Goal: Transaction & Acquisition: Purchase product/service

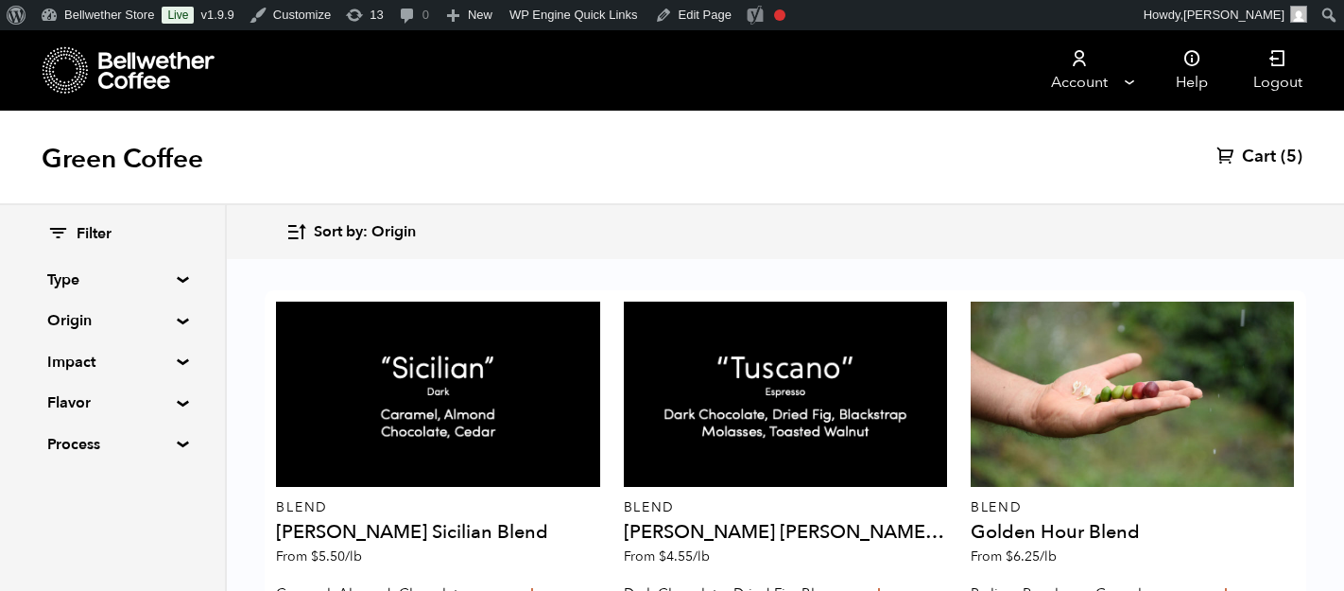
scroll to position [13, 0]
click at [1228, 162] on icon at bounding box center [1225, 155] width 19 height 19
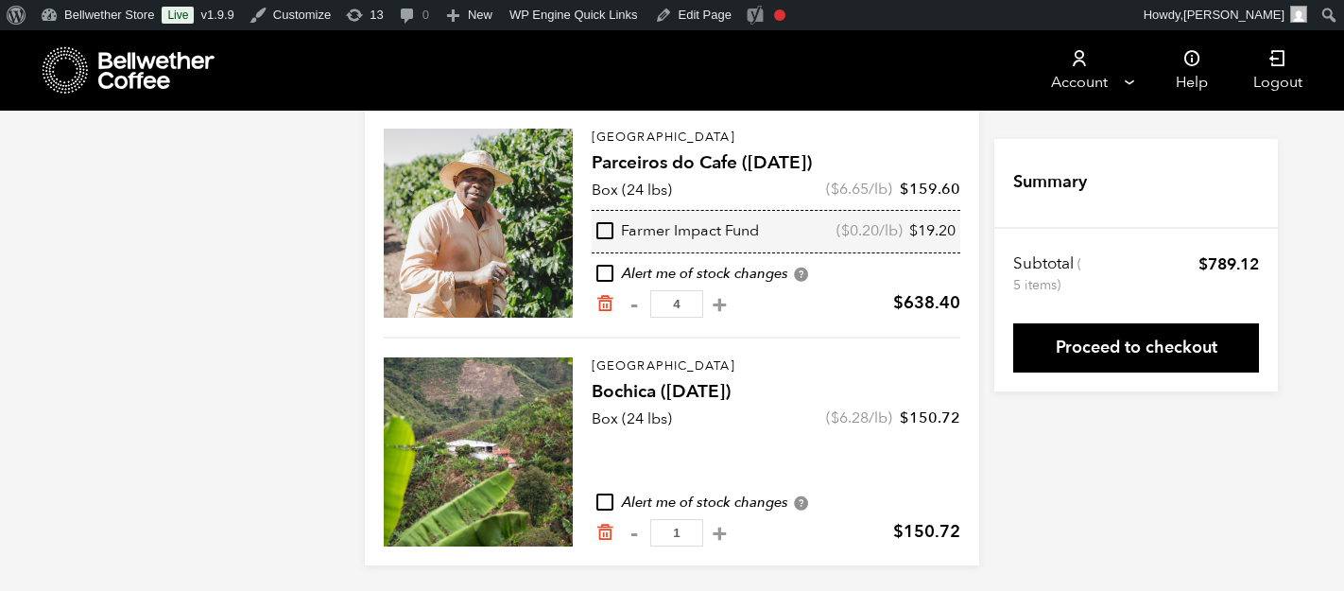
scroll to position [176, 0]
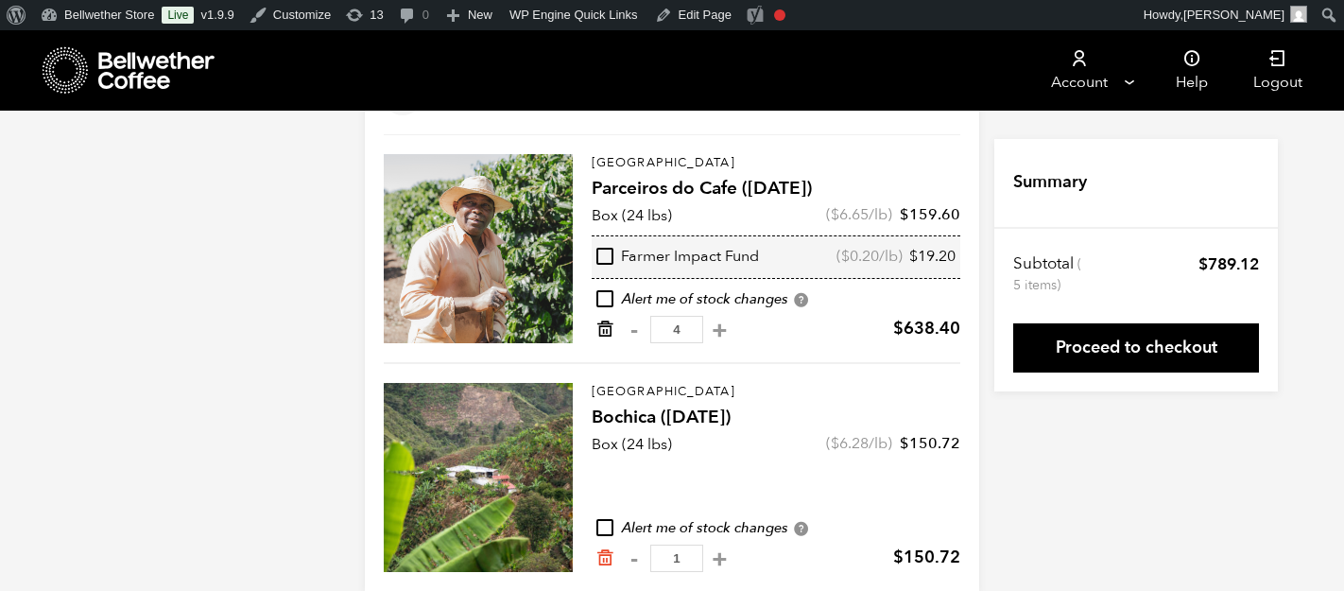
click at [613, 327] on icon "Remove from cart" at bounding box center [604, 328] width 19 height 19
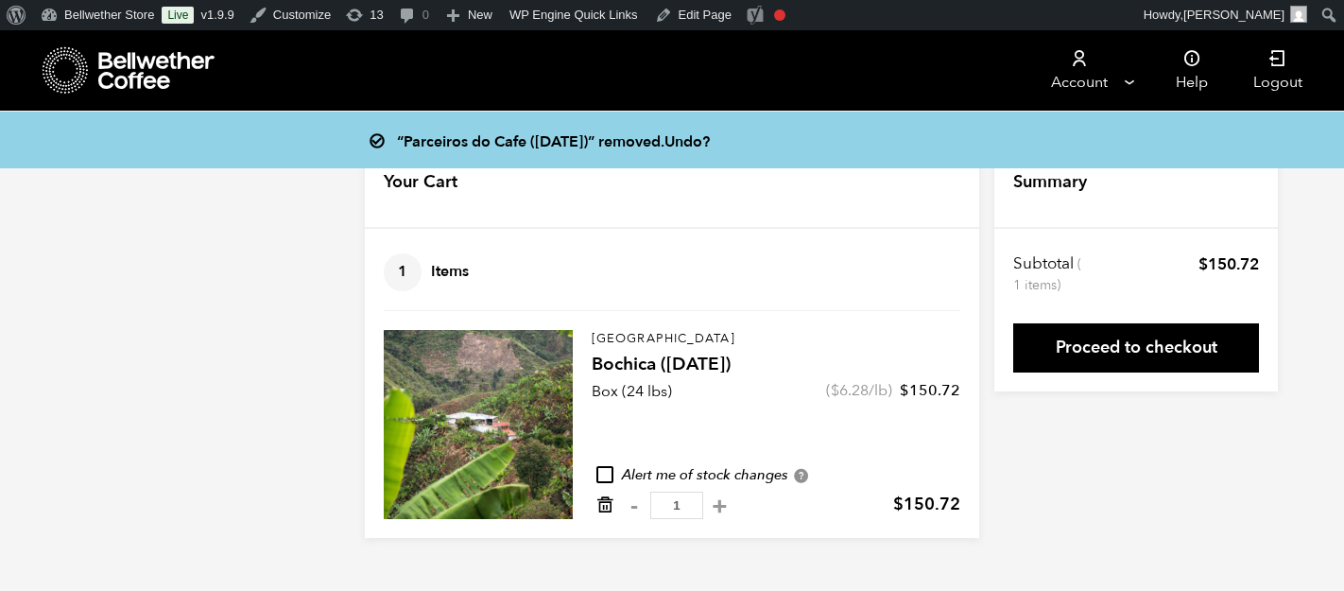
click at [600, 514] on link "Remove from cart" at bounding box center [604, 505] width 19 height 20
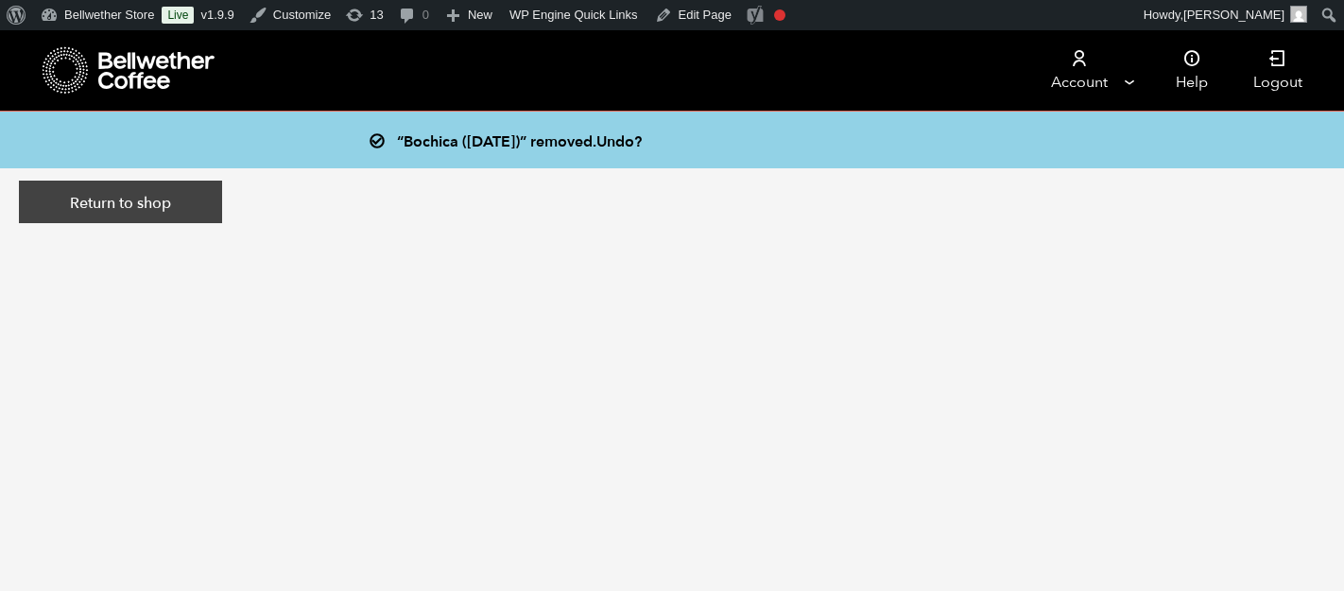
click at [150, 198] on link "Return to shop" at bounding box center [120, 201] width 203 height 43
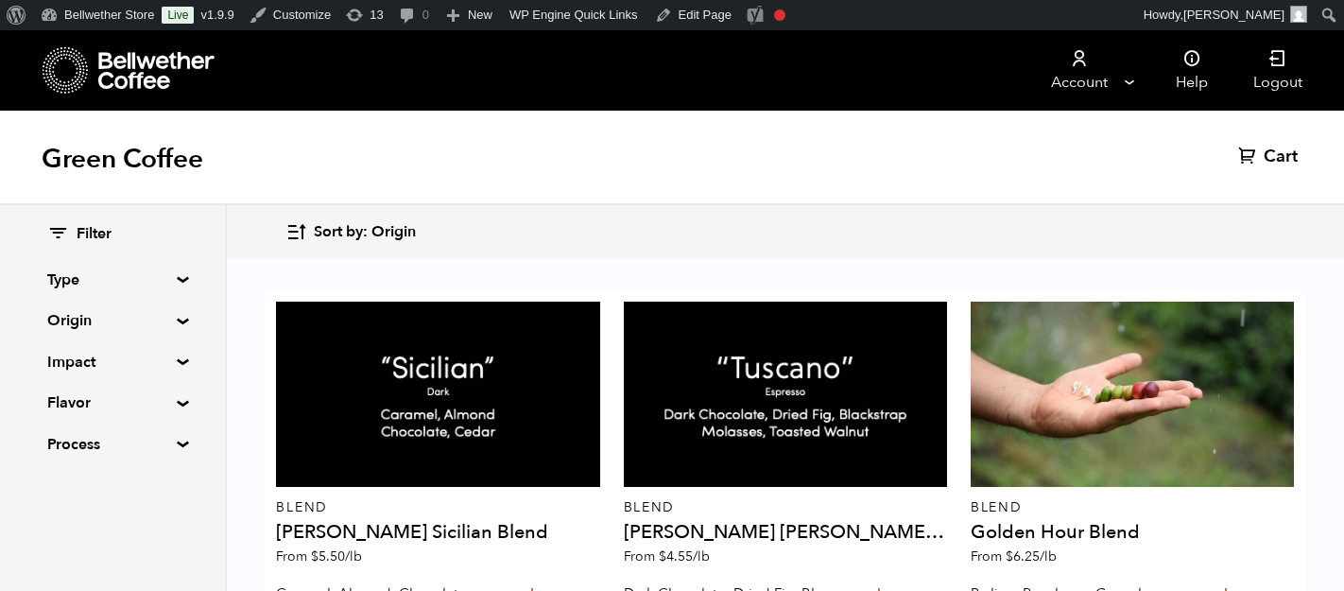
scroll to position [883, 0]
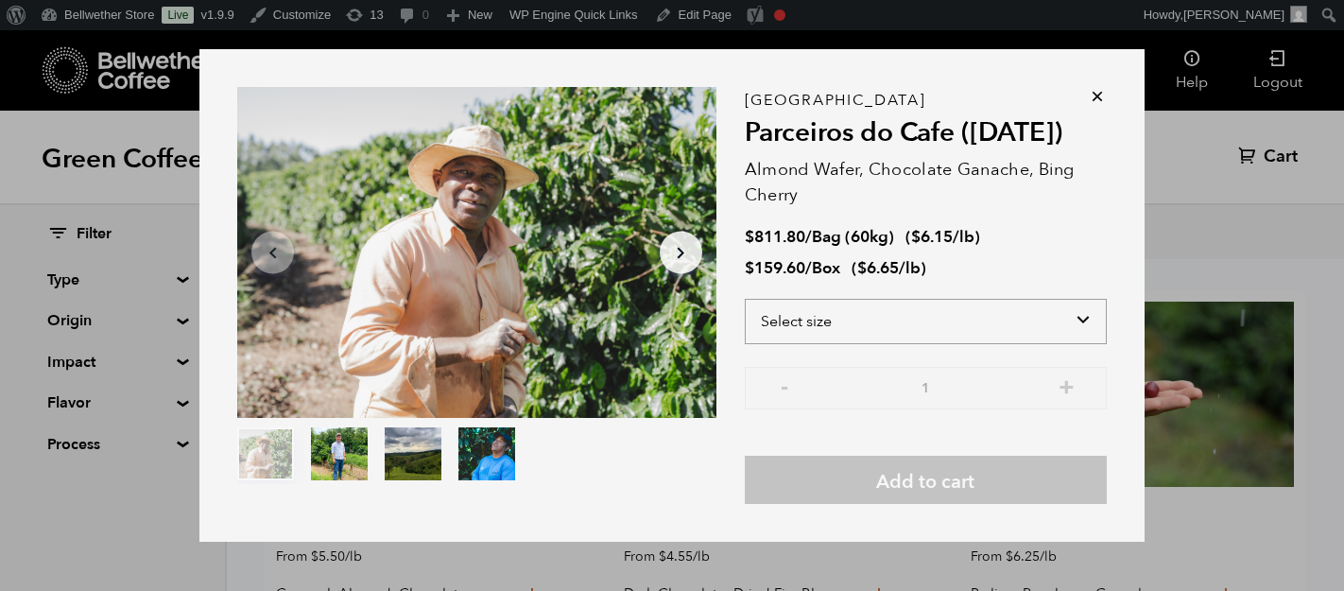
click at [831, 318] on select "Select size Bag (60kg) (132 lbs) Box (24 lbs)" at bounding box center [926, 321] width 362 height 45
select select "bag-3"
click at [745, 299] on select "Select size Bag (60kg) (132 lbs) Box (24 lbs)" at bounding box center [926, 321] width 362 height 45
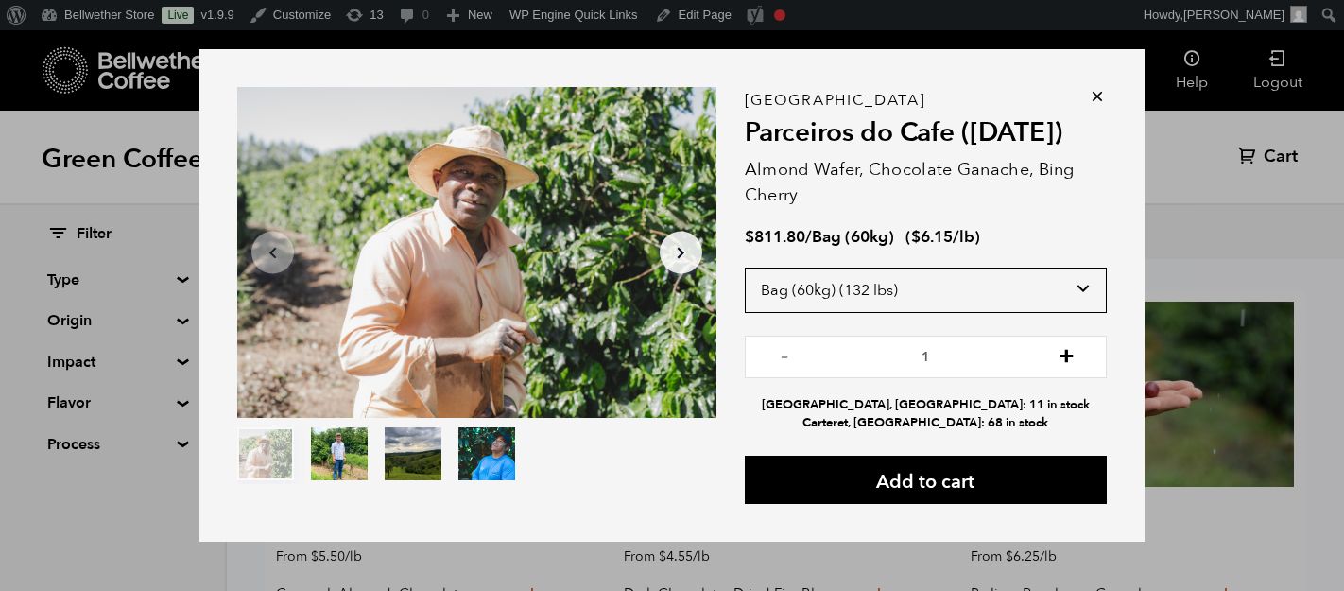
click at [1073, 356] on button "+" at bounding box center [1067, 354] width 24 height 19
type input "4"
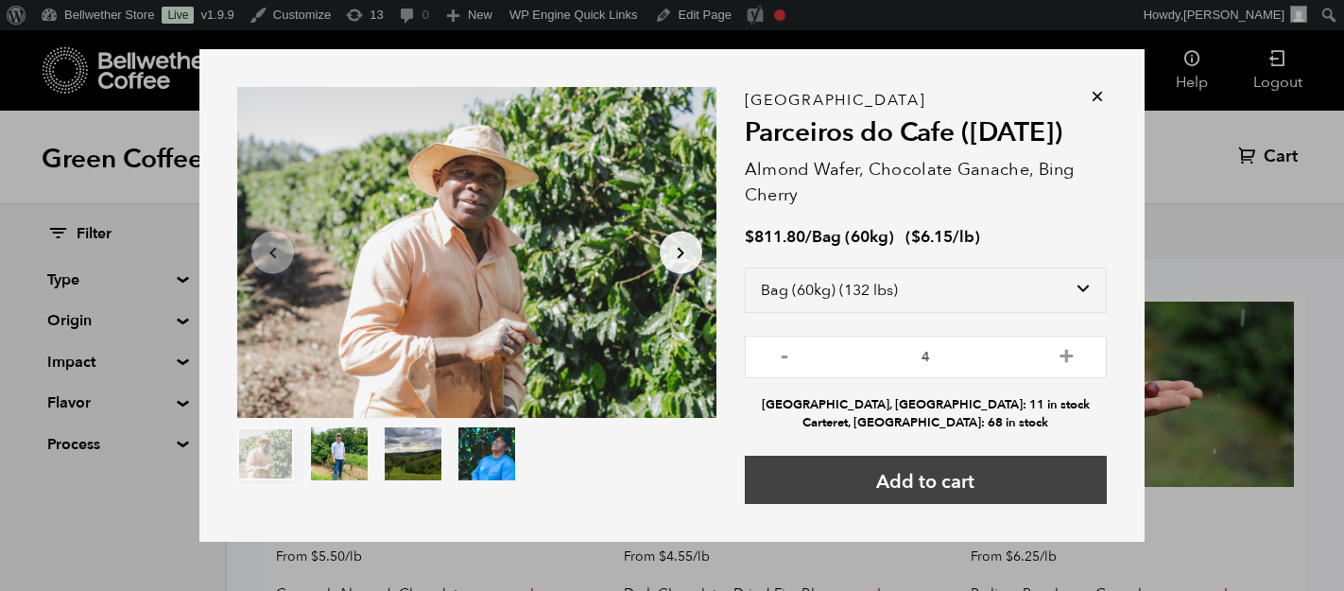
click at [935, 472] on button "Add to cart" at bounding box center [926, 479] width 362 height 48
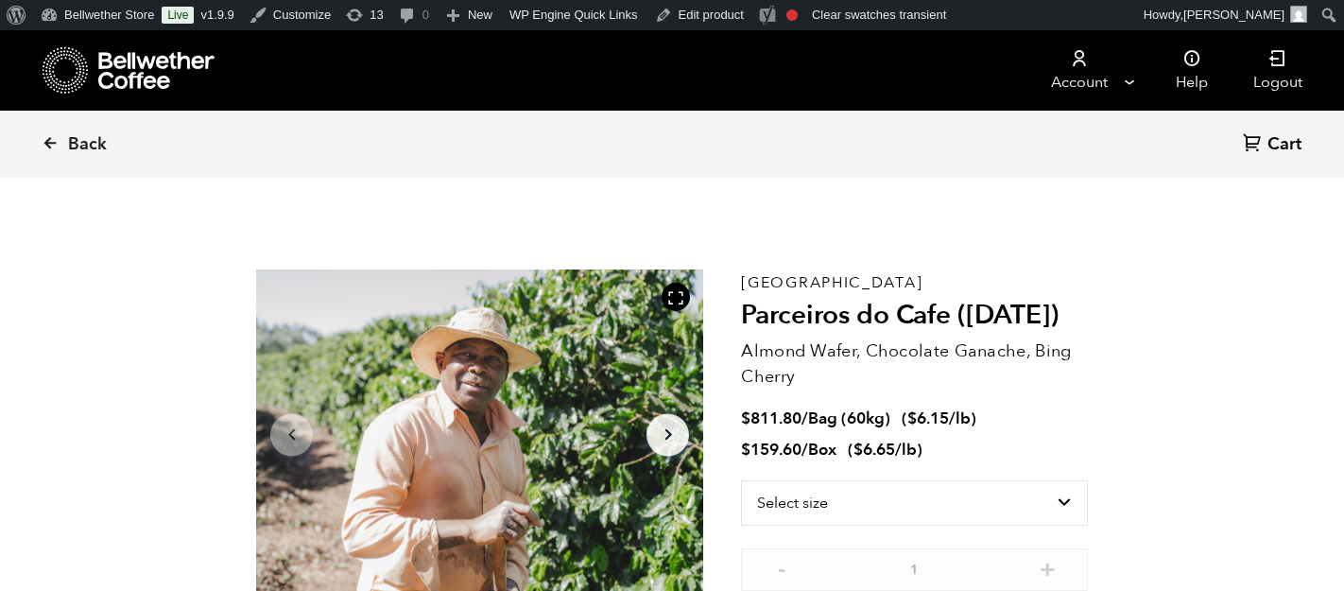
scroll to position [65, 0]
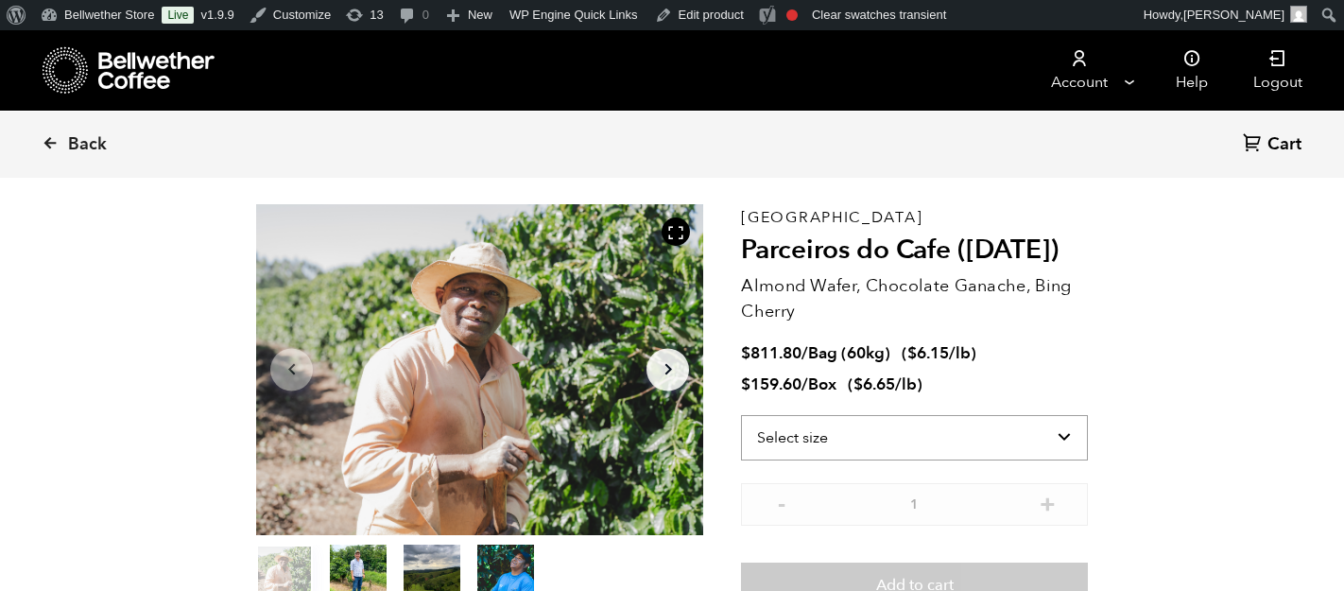
click at [898, 417] on select "Select size Bag (60kg) (132 lbs) Box (24 lbs)" at bounding box center [914, 437] width 347 height 45
select select "bag-3"
click at [741, 415] on select "Select size Bag (60kg) (132 lbs) Box (24 lbs)" at bounding box center [914, 437] width 347 height 45
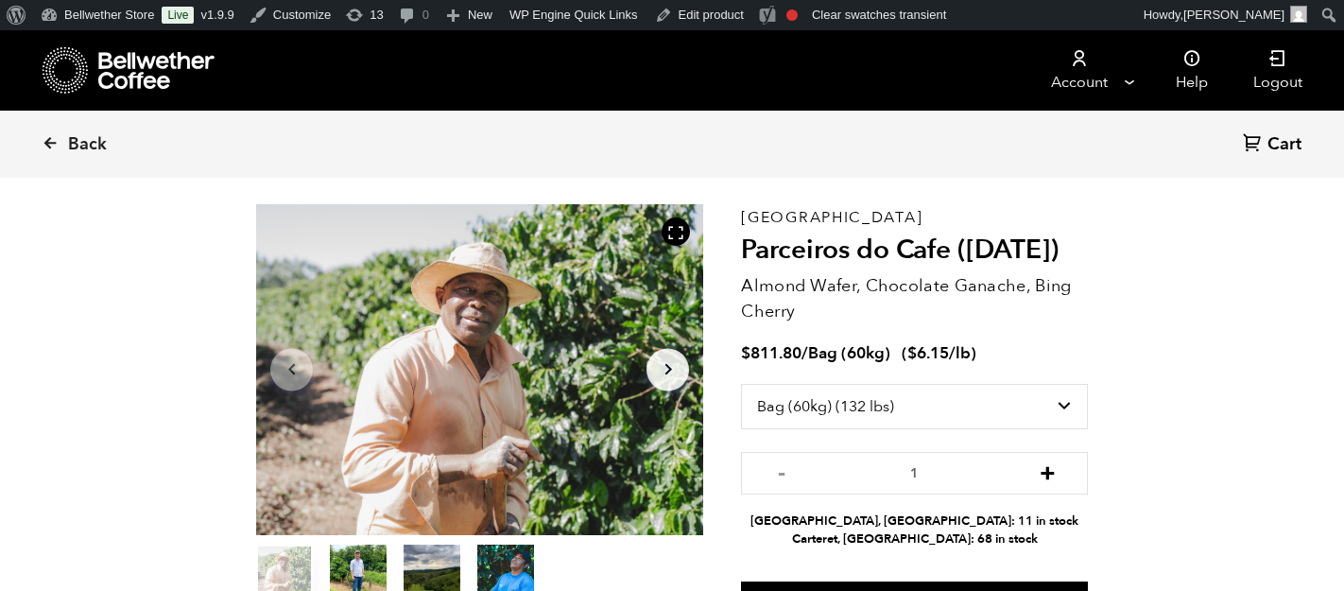
click at [1046, 477] on button "+" at bounding box center [1048, 470] width 24 height 19
click at [1047, 476] on button "+" at bounding box center [1048, 470] width 24 height 19
type input "4"
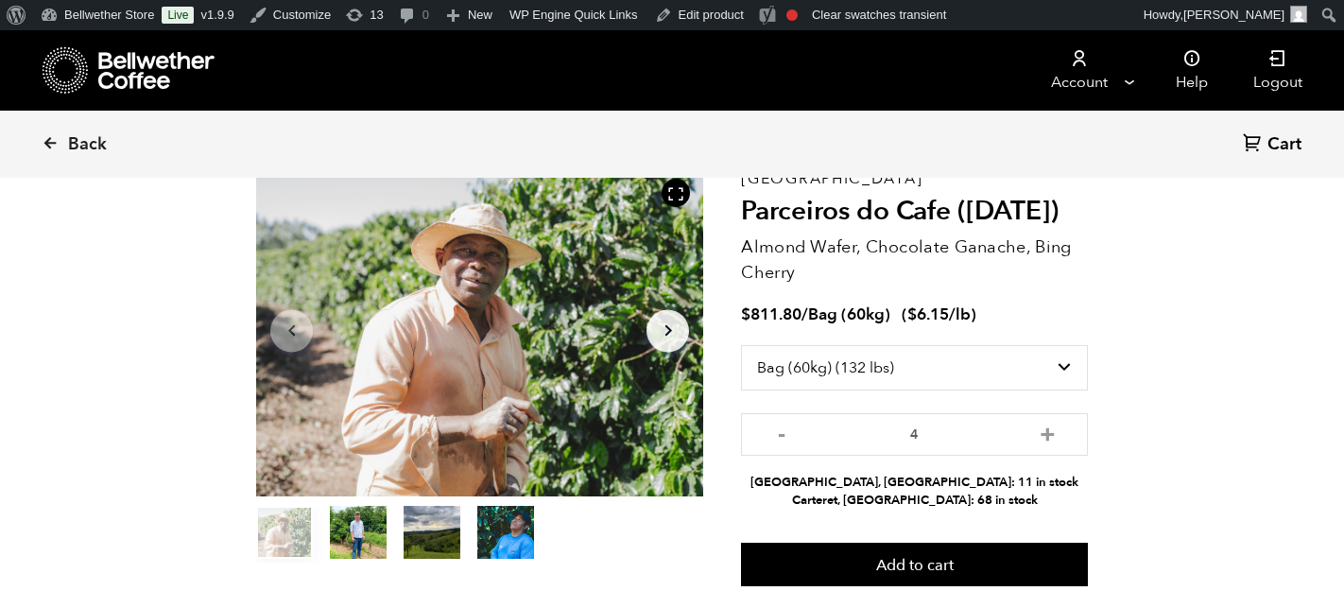
scroll to position [112, 0]
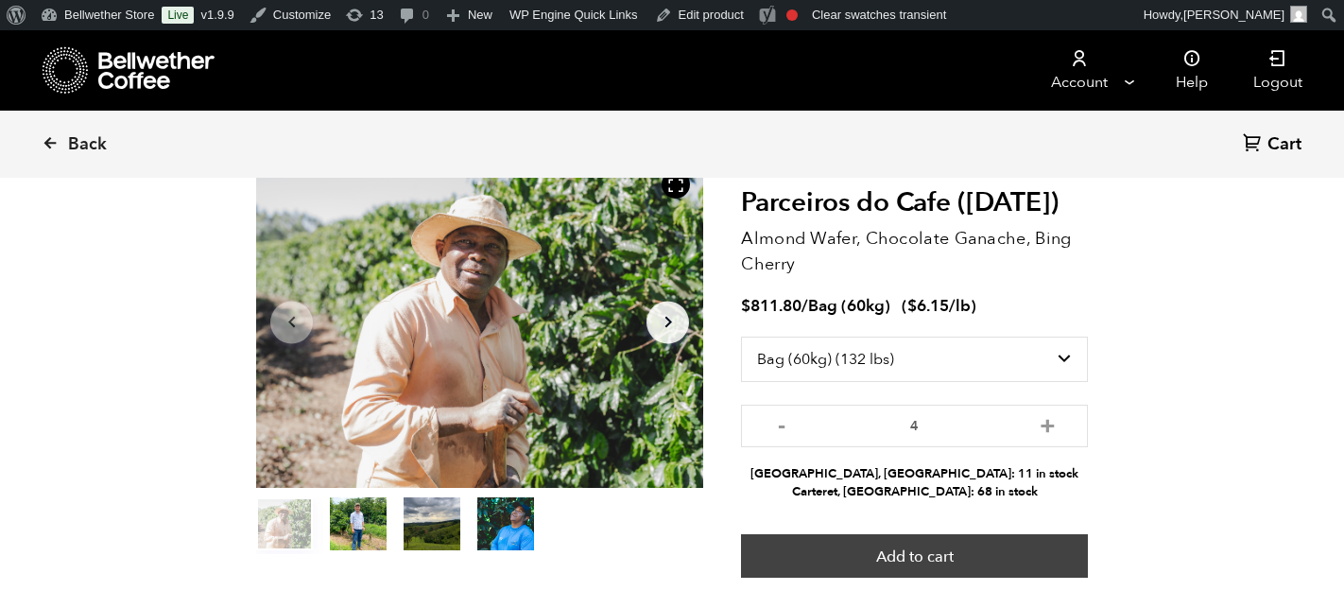
click at [949, 543] on button "Add to cart" at bounding box center [914, 555] width 347 height 43
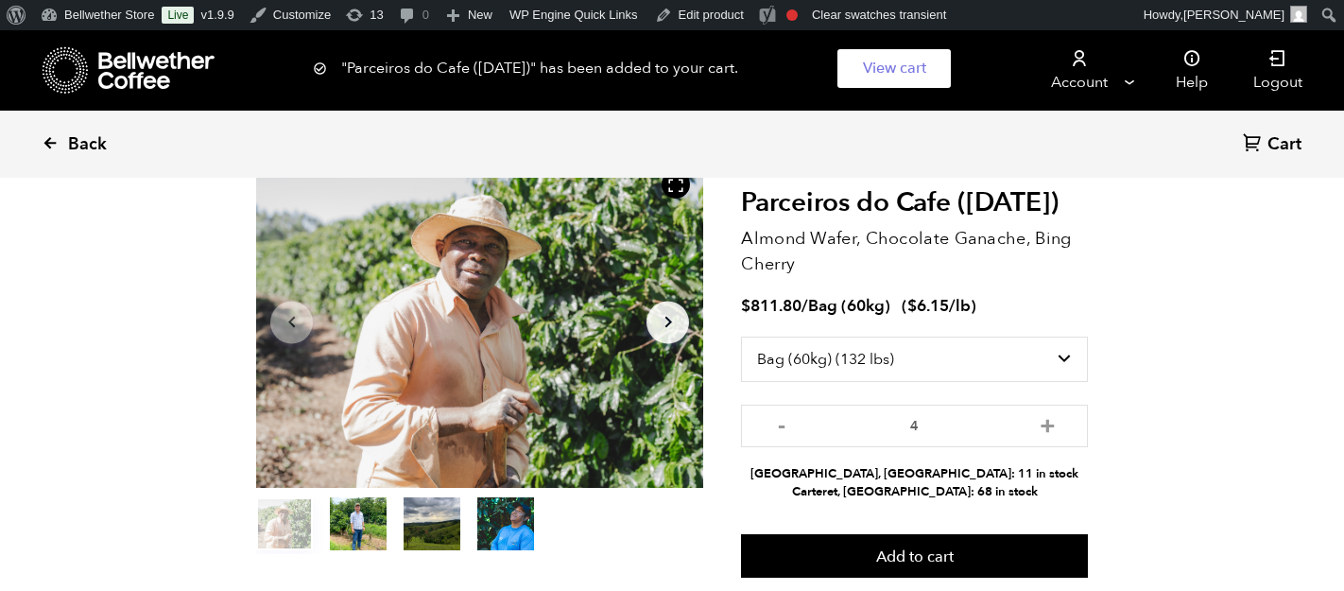
click at [78, 146] on span "Back" at bounding box center [87, 144] width 39 height 23
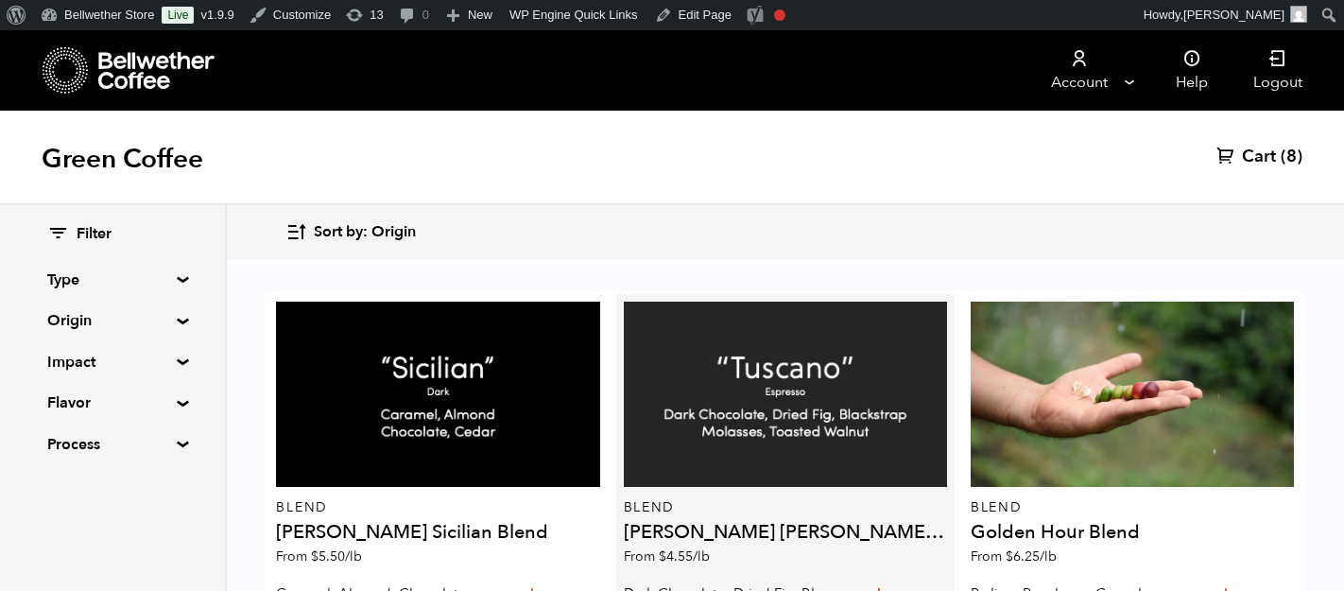
scroll to position [1331, 0]
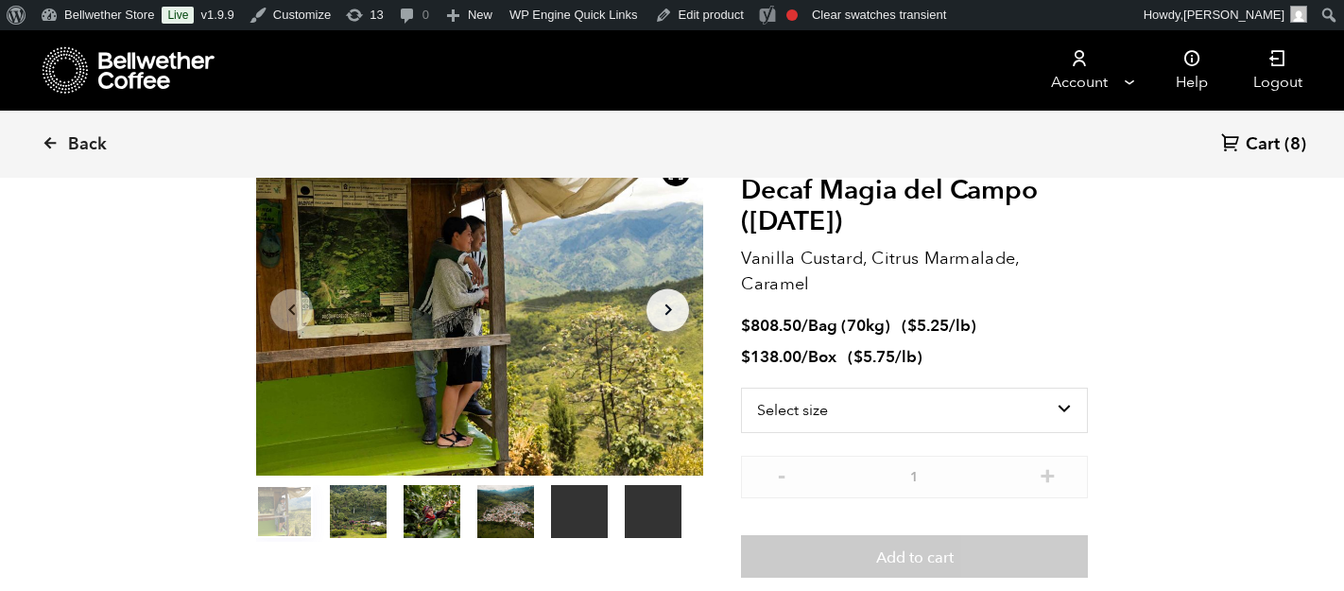
scroll to position [168, 0]
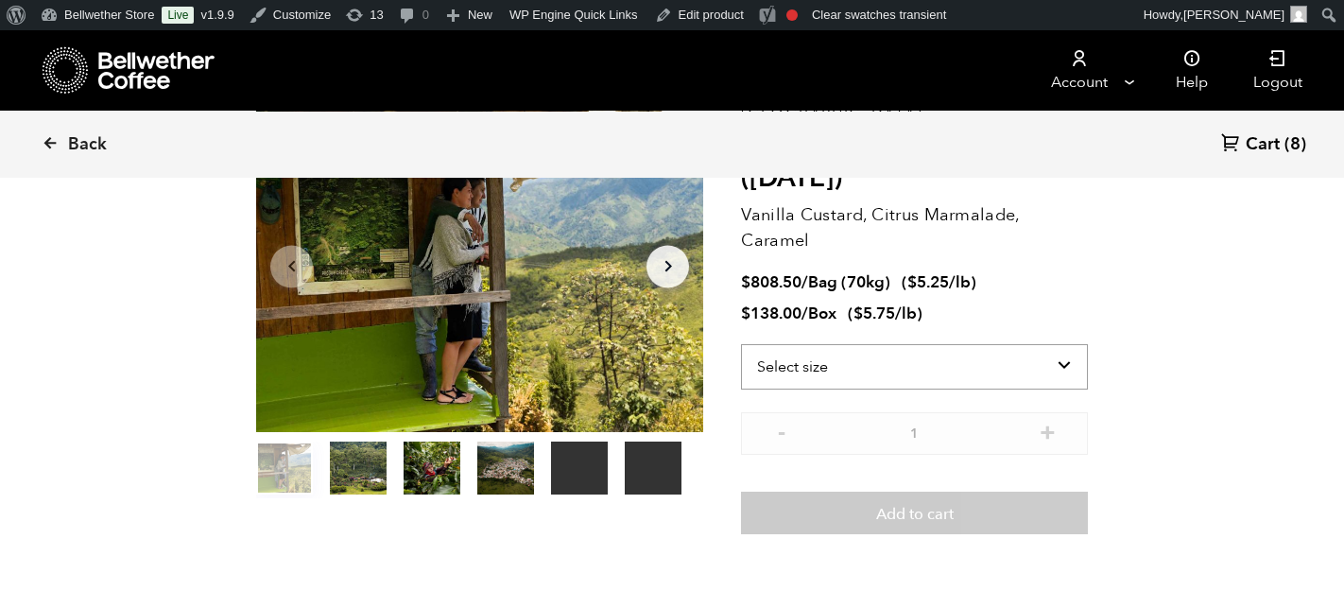
click at [896, 370] on select "Select size Bag (70kg) (154 lbs) Box (24 lbs)" at bounding box center [914, 366] width 347 height 45
select select "bag"
click at [741, 344] on select "Select size Bag (70kg) (154 lbs) Box (24 lbs)" at bounding box center [914, 366] width 347 height 45
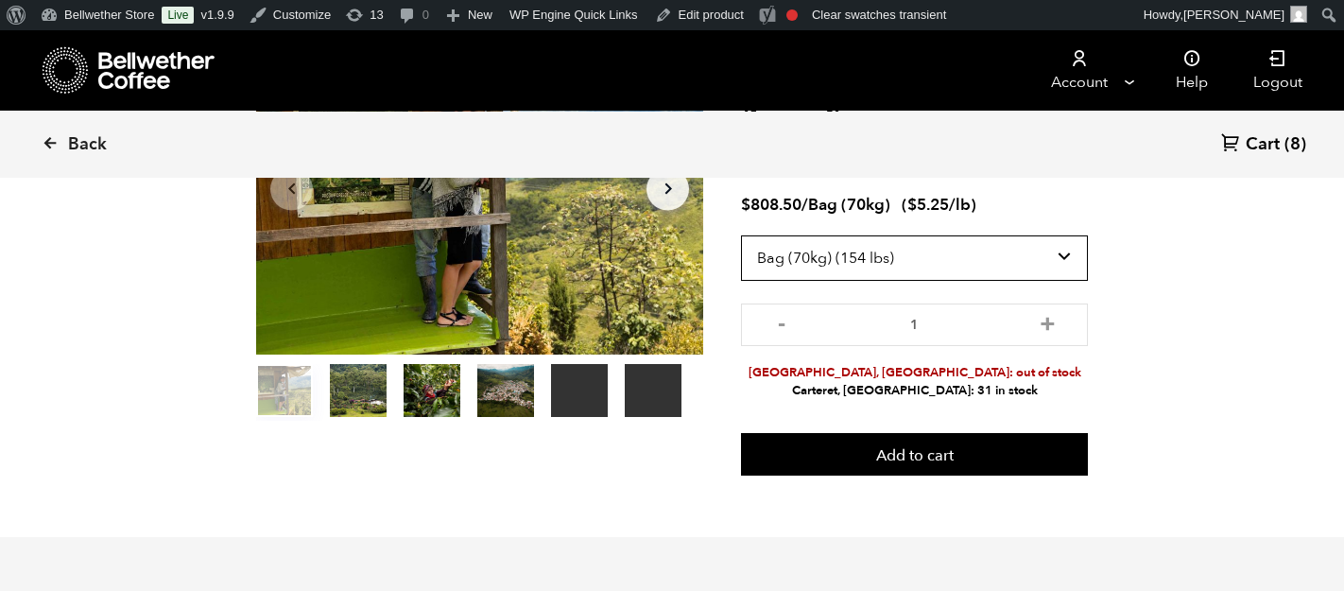
scroll to position [257, 0]
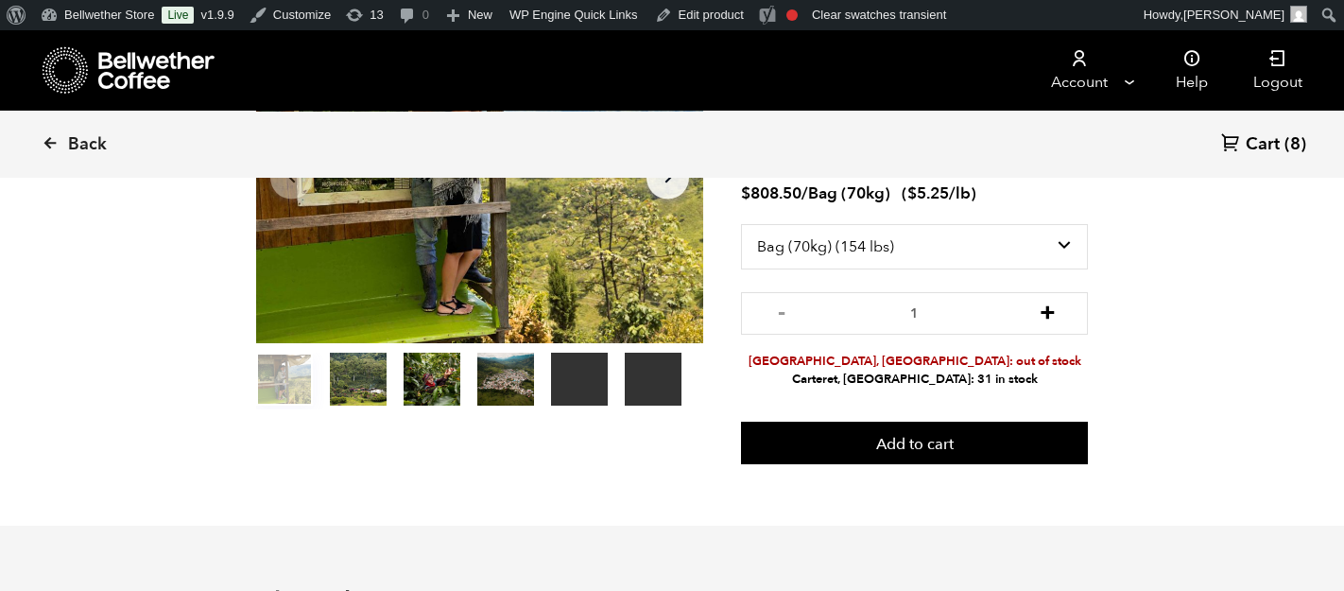
click at [1058, 310] on button "+" at bounding box center [1048, 310] width 24 height 19
type input "4"
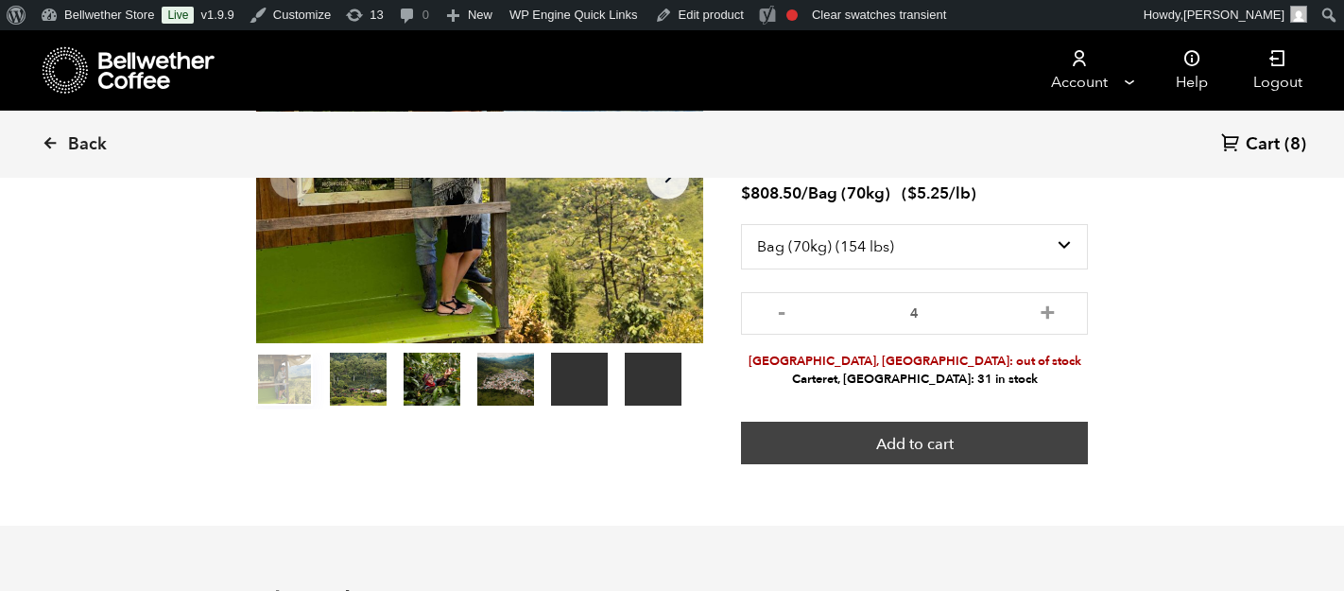
click at [955, 434] on button "Add to cart" at bounding box center [914, 442] width 347 height 43
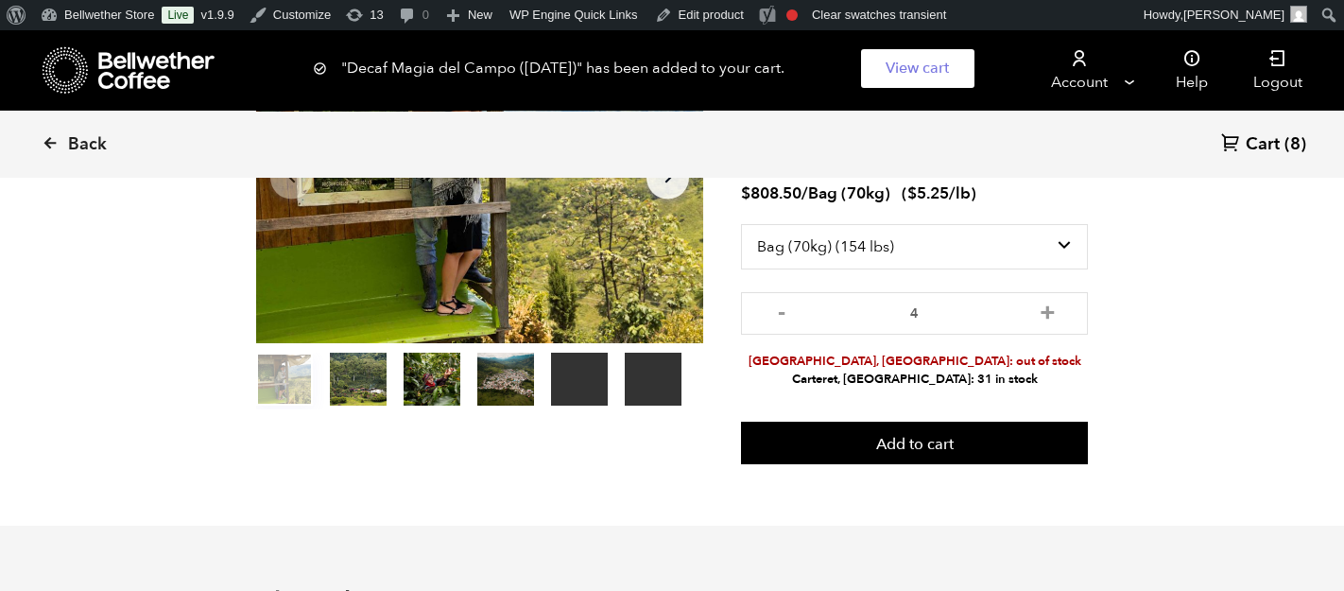
click at [1254, 156] on span "Cart" at bounding box center [1262, 144] width 34 height 23
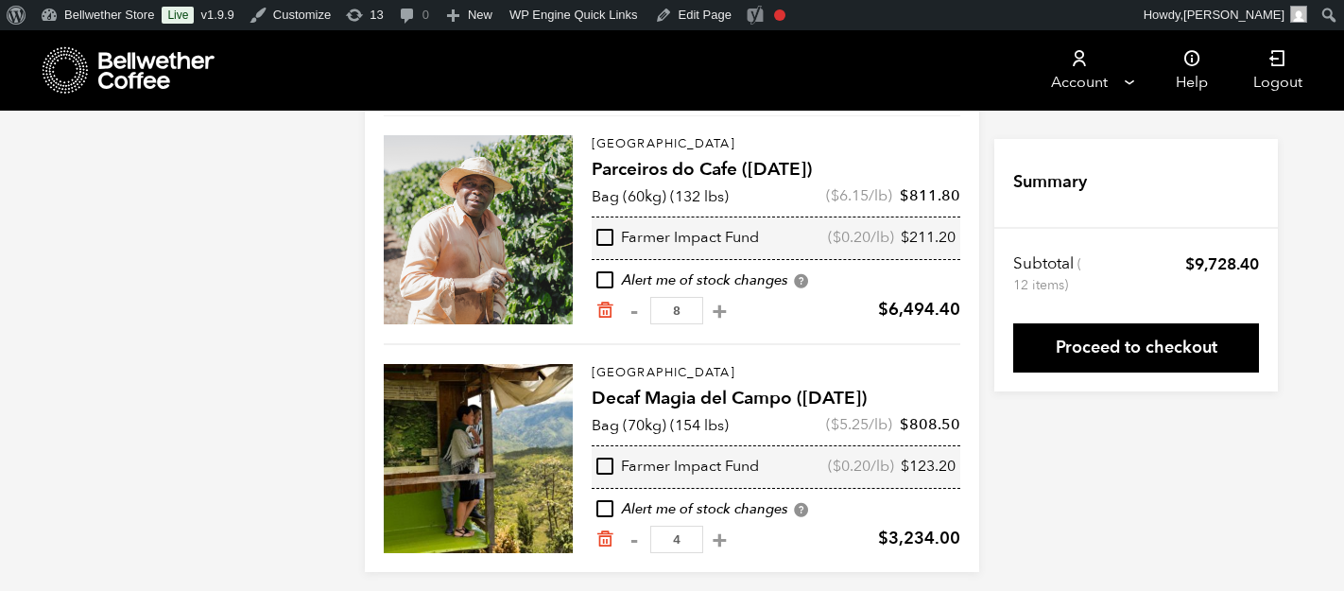
scroll to position [192, 0]
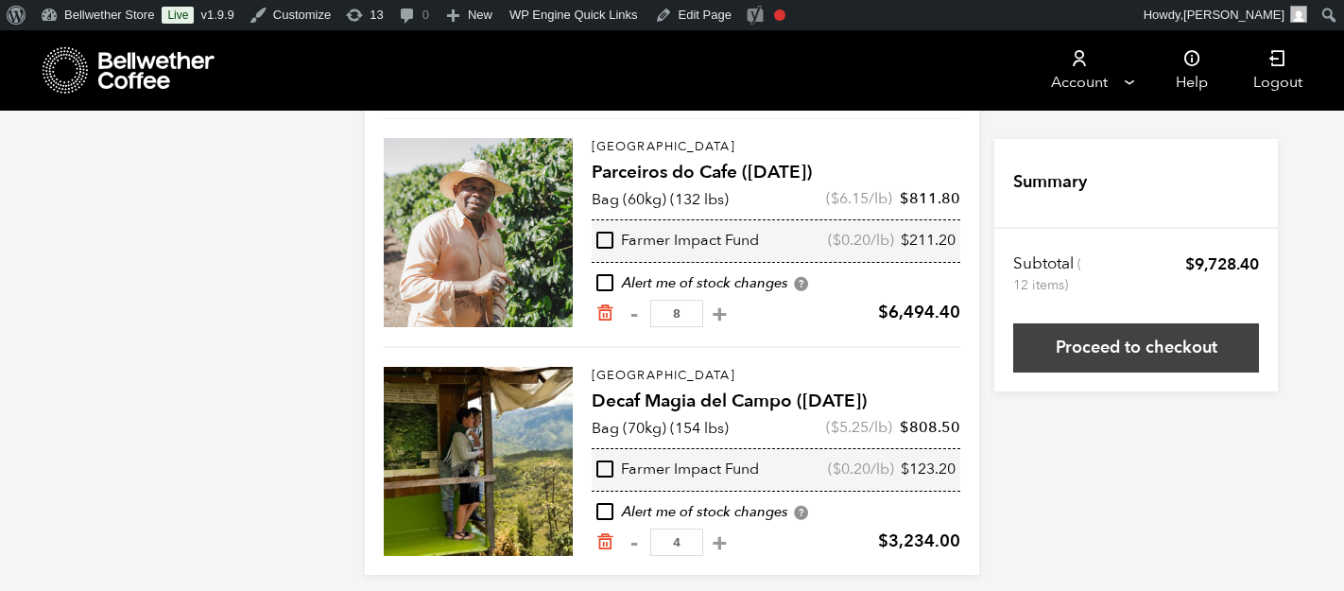
click at [1065, 361] on link "Proceed to checkout" at bounding box center [1136, 347] width 246 height 49
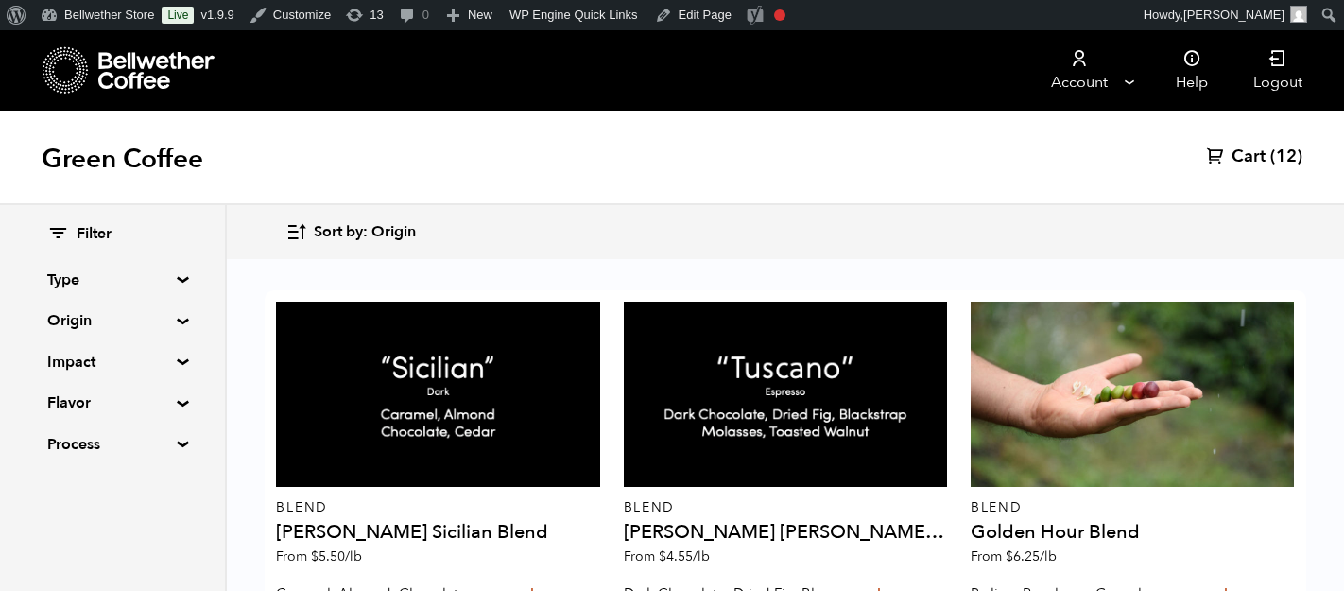
click at [1244, 169] on div "Green Coffee Cart (12)" at bounding box center [672, 158] width 1344 height 94
click at [1245, 161] on span "Cart" at bounding box center [1248, 157] width 34 height 23
click at [1234, 150] on span "Cart" at bounding box center [1248, 157] width 34 height 23
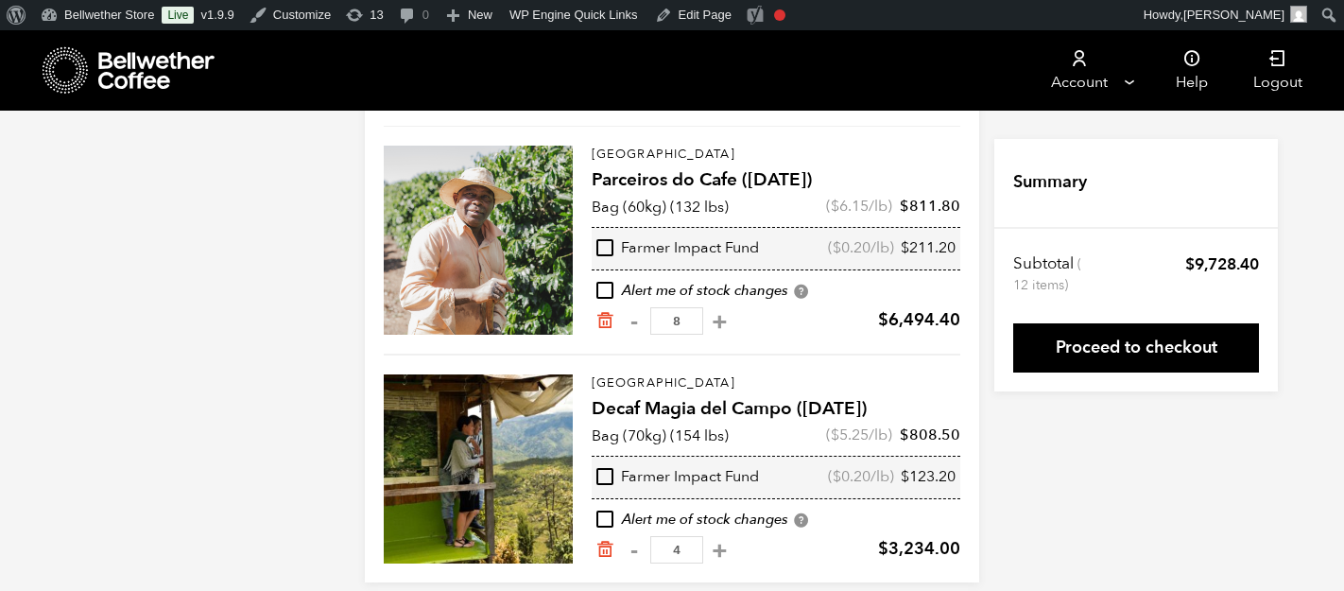
scroll to position [205, 0]
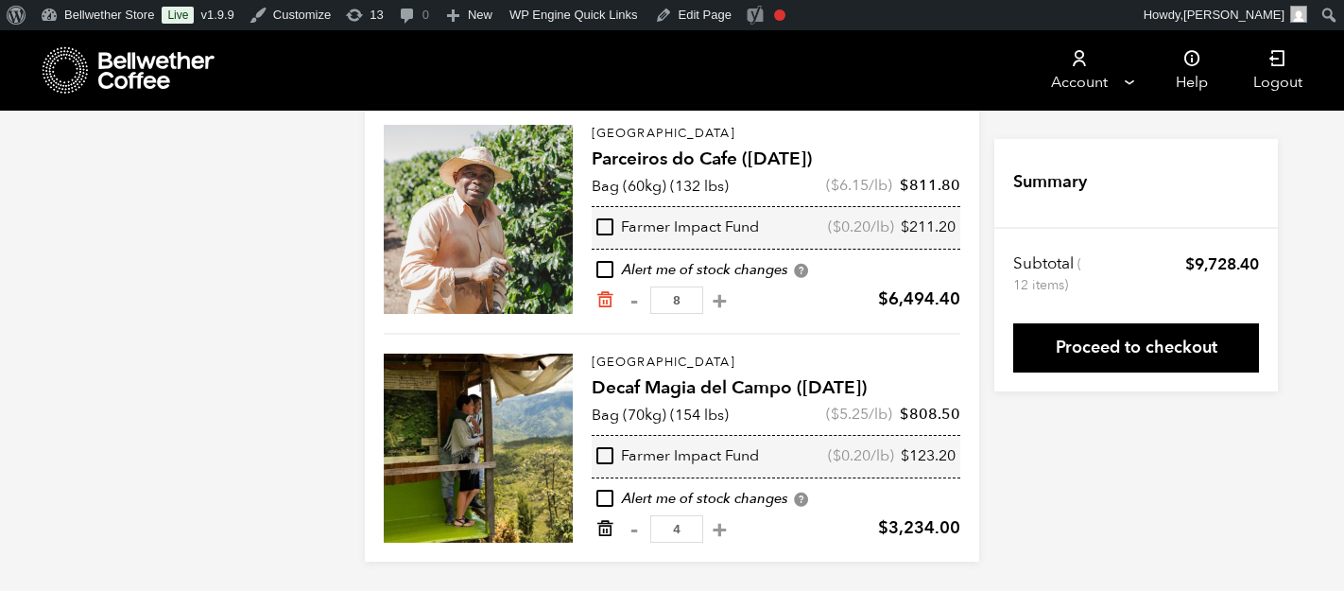
click at [601, 533] on icon "Remove from cart" at bounding box center [604, 528] width 19 height 19
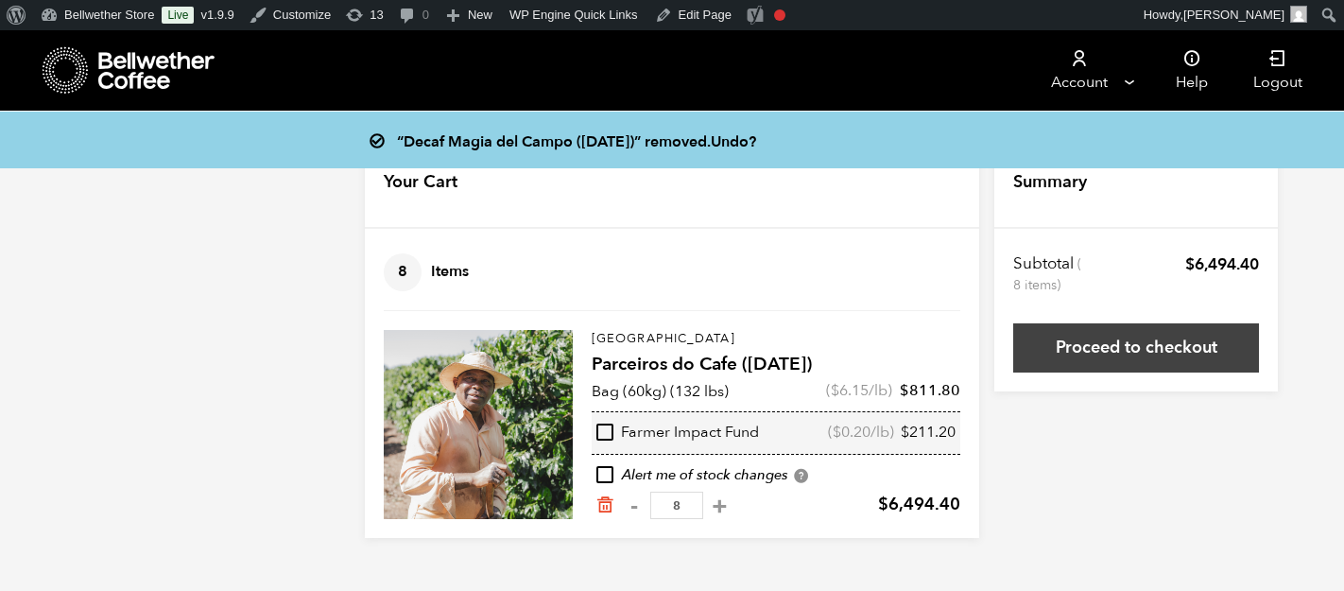
click at [1079, 351] on link "Proceed to checkout" at bounding box center [1136, 347] width 246 height 49
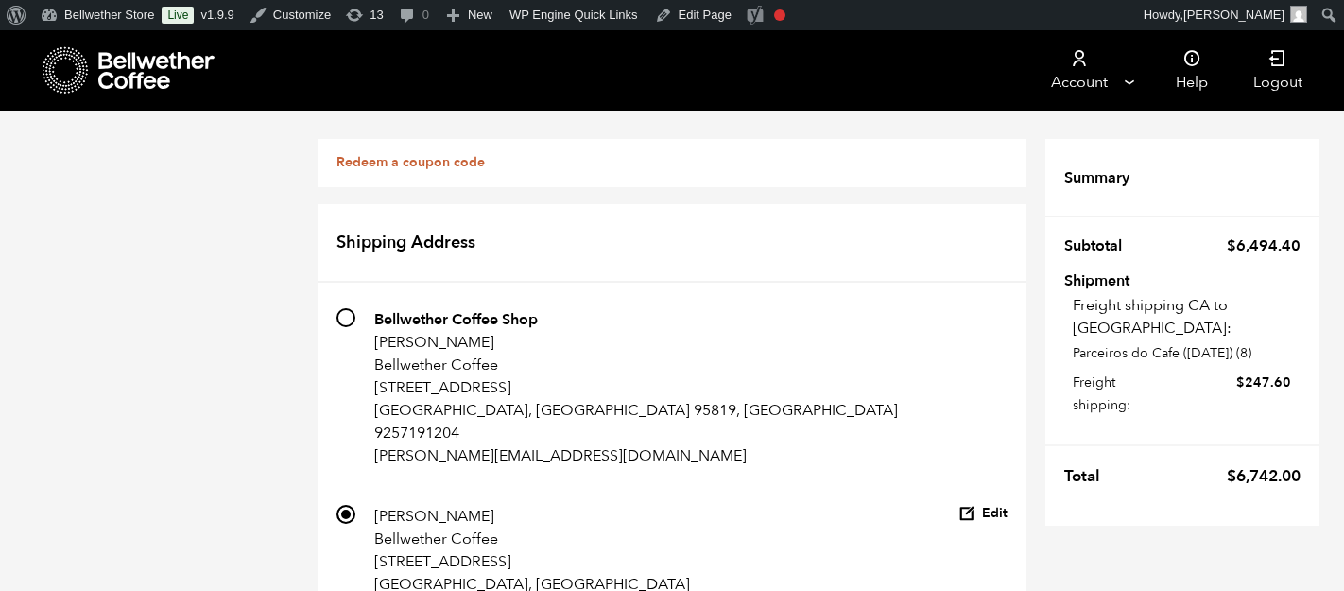
scroll to position [229, 0]
click at [988, 505] on button "Edit" at bounding box center [982, 514] width 49 height 18
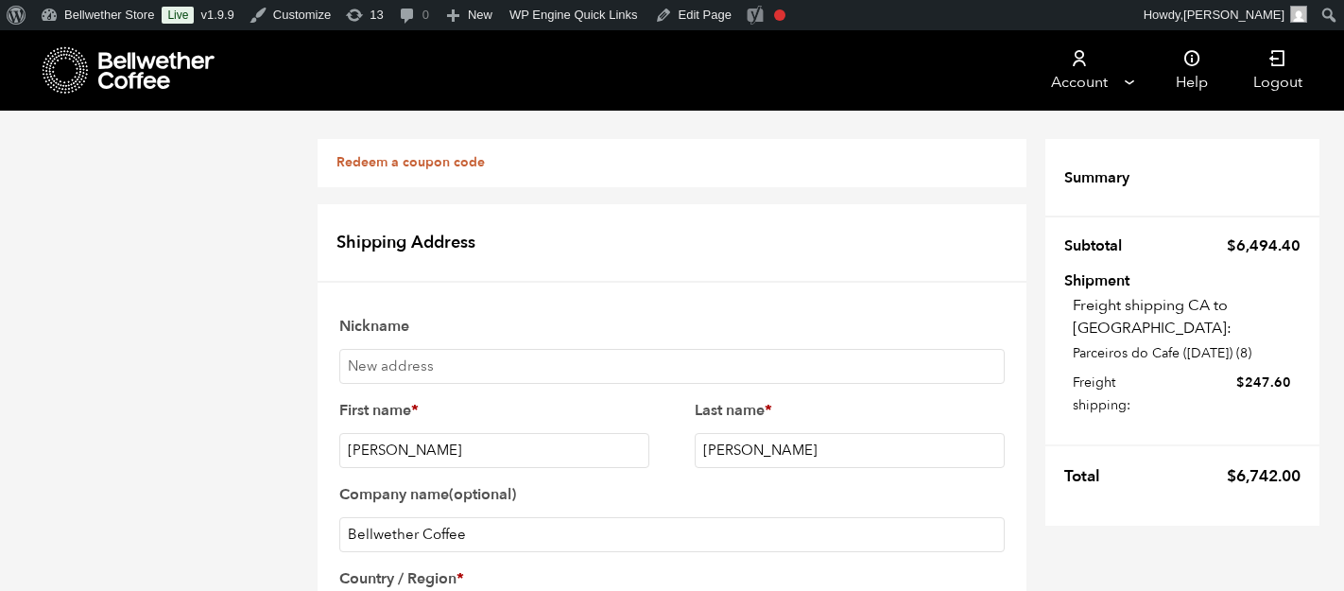
scroll to position [1007, 0]
checkbox input "true"
checkbox input "false"
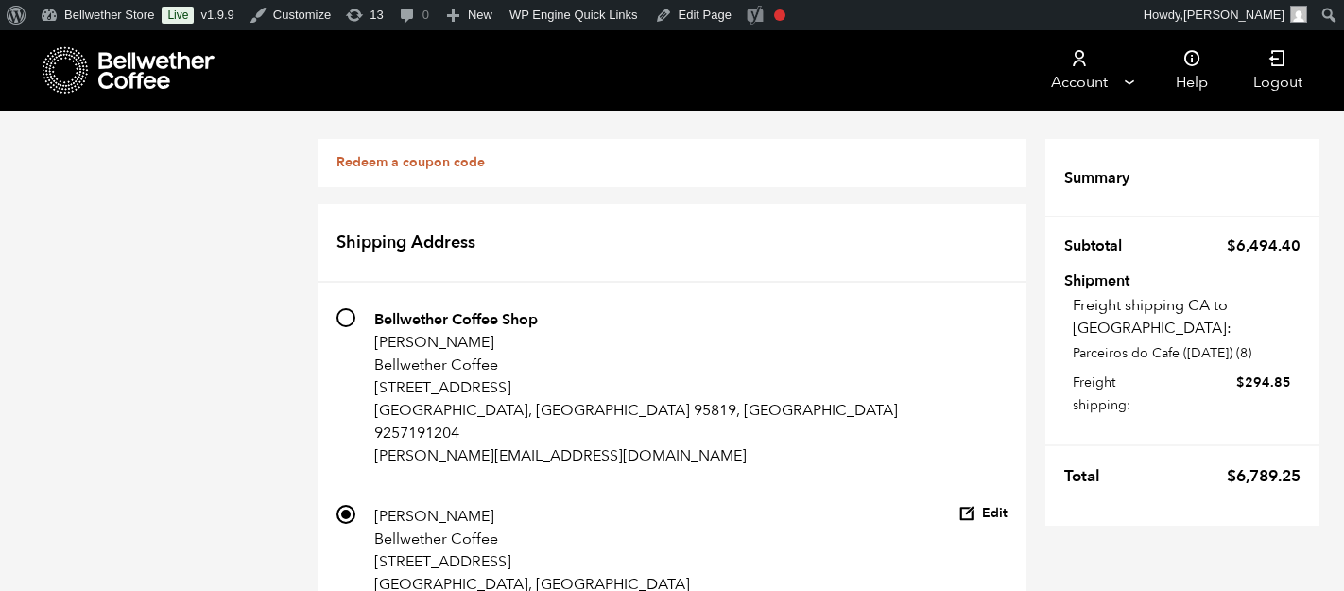
scroll to position [1229, 0]
